Goal: Task Accomplishment & Management: Complete application form

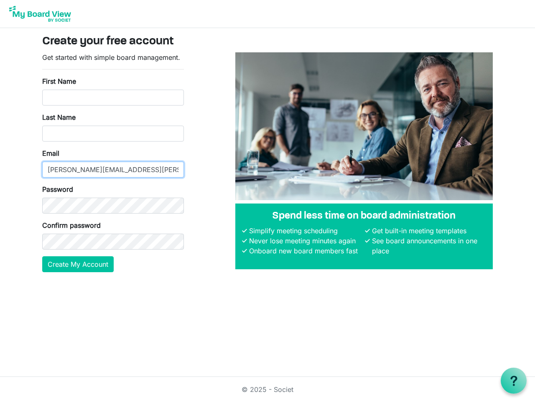
click at [113, 162] on input "[PERSON_NAME][EMAIL_ADDRESS][PERSON_NAME][DOMAIN_NAME]" at bounding box center [113, 169] width 142 height 16
click at [78, 264] on button "Create My Account" at bounding box center [78, 264] width 72 height 16
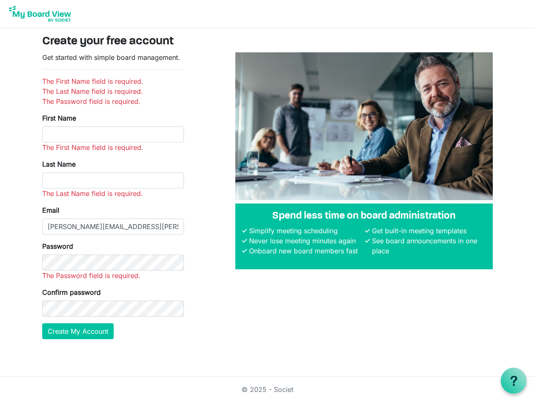
click at [514, 380] on use at bounding box center [514, 380] width 7 height 10
